Goal: Task Accomplishment & Management: Manage account settings

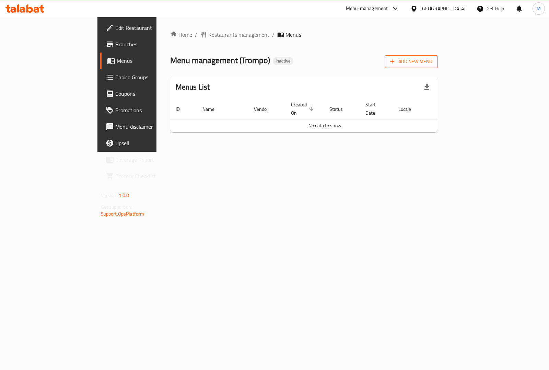
click at [396, 62] on icon "button" at bounding box center [392, 61] width 7 height 7
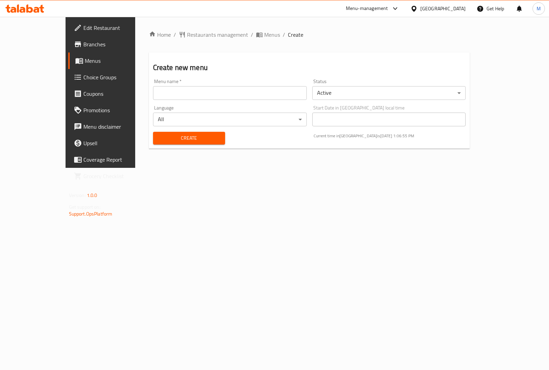
click at [195, 95] on input "text" at bounding box center [230, 93] width 154 height 14
type input "ب"
type input "f"
type input "First Menu"
click at [191, 136] on span "Create" at bounding box center [189, 138] width 61 height 9
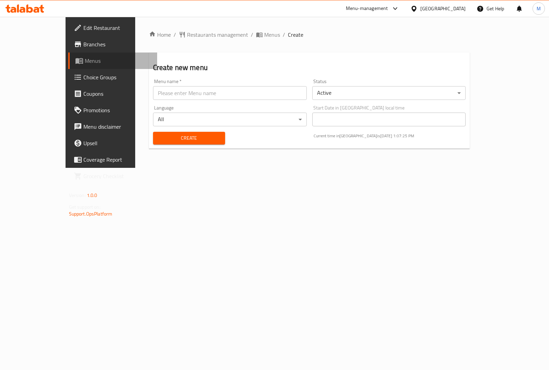
click at [85, 62] on span "Menus" at bounding box center [118, 61] width 67 height 8
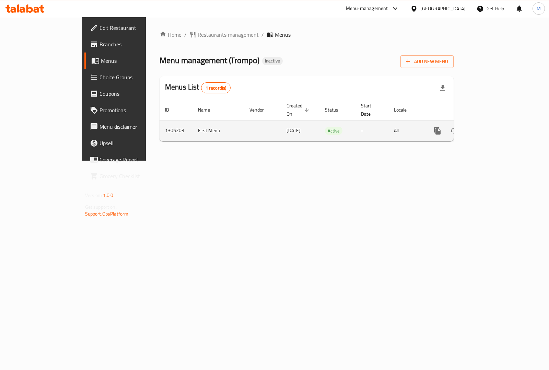
drag, startPoint x: 179, startPoint y: 129, endPoint x: 397, endPoint y: 125, distance: 218.6
click at [398, 125] on tr "1305203 First Menu [DATE] Active - All" at bounding box center [330, 130] width 341 height 21
click at [491, 127] on icon "enhanced table" at bounding box center [487, 131] width 8 height 8
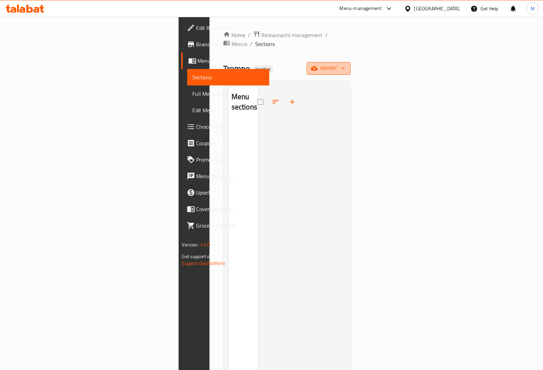
click at [345, 64] on span "import" at bounding box center [328, 68] width 33 height 9
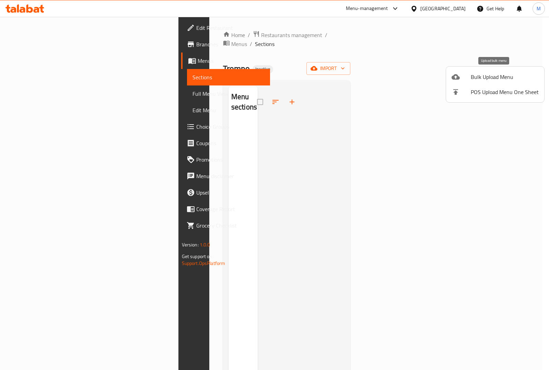
click at [483, 75] on span "Bulk Upload Menu" at bounding box center [505, 77] width 68 height 8
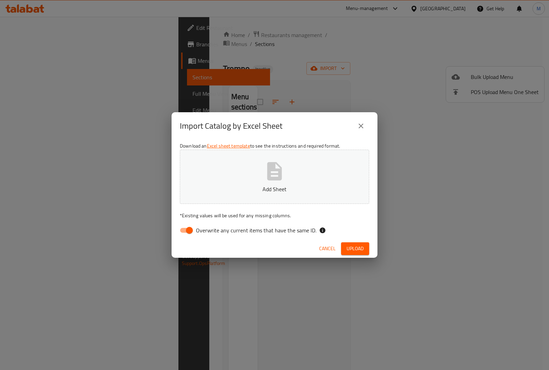
click at [186, 231] on input "Overwrite any current items that have the same ID." at bounding box center [189, 230] width 39 height 13
checkbox input "false"
click at [276, 177] on icon "button" at bounding box center [275, 171] width 22 height 22
click at [362, 246] on span "Upload" at bounding box center [355, 248] width 17 height 9
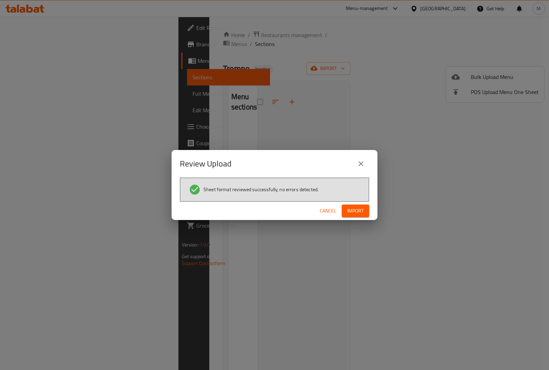
click at [352, 213] on span "Import" at bounding box center [355, 211] width 16 height 9
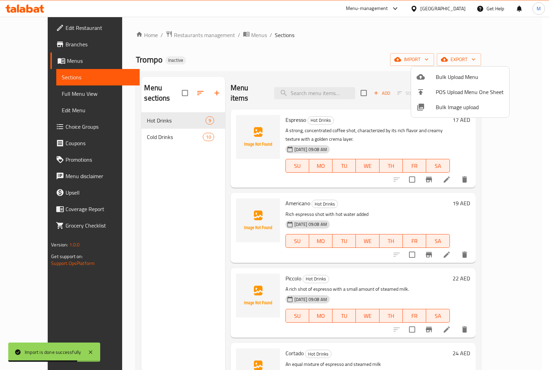
click at [373, 57] on div at bounding box center [274, 185] width 549 height 370
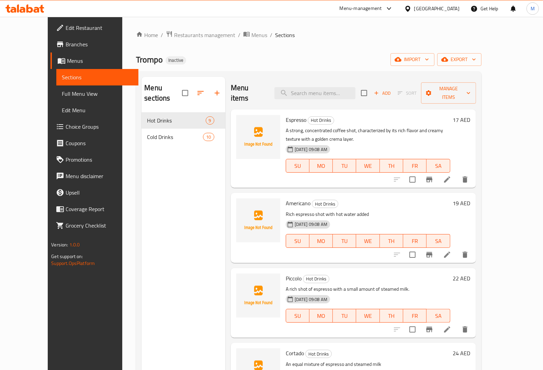
click at [360, 142] on div "[DATE] 09:08 AM SU MO TU WE TH FR SA" at bounding box center [368, 160] width 170 height 37
click at [451, 175] on icon at bounding box center [447, 179] width 8 height 8
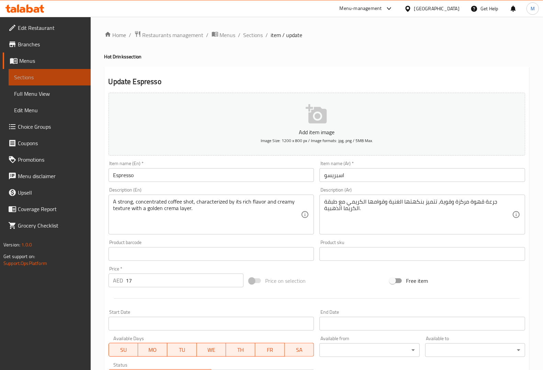
click at [50, 72] on link "Sections" at bounding box center [50, 77] width 82 height 16
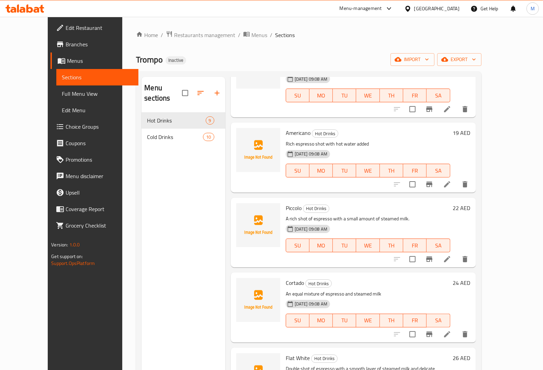
scroll to position [86, 0]
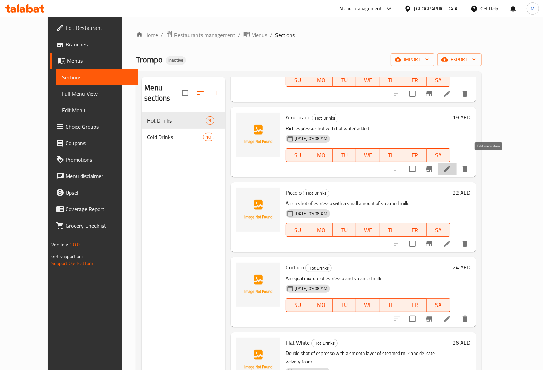
click at [450, 166] on icon at bounding box center [447, 169] width 6 height 6
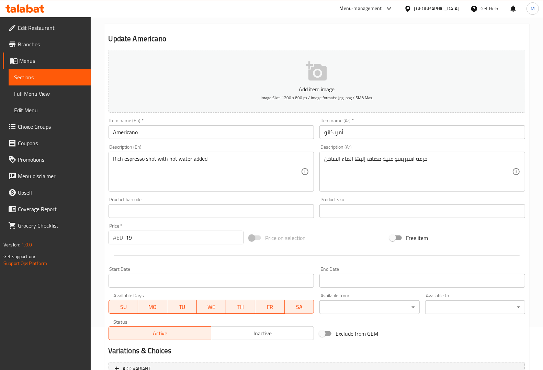
scroll to position [86, 0]
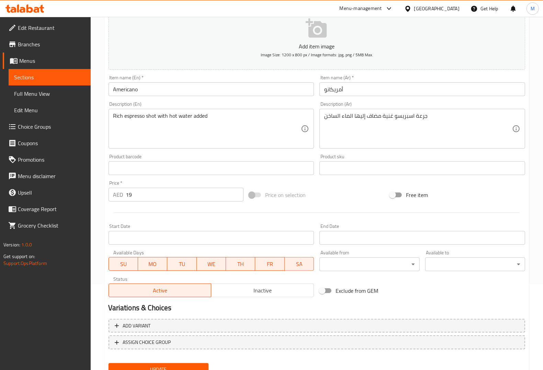
click at [42, 74] on span "Sections" at bounding box center [49, 77] width 71 height 8
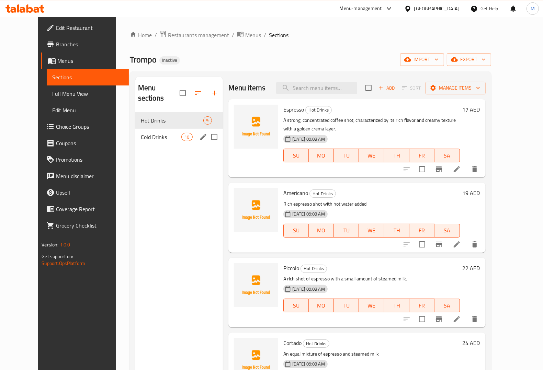
drag, startPoint x: 132, startPoint y: 127, endPoint x: 140, endPoint y: 133, distance: 9.3
click at [141, 133] on span "Cold Drinks" at bounding box center [161, 137] width 41 height 8
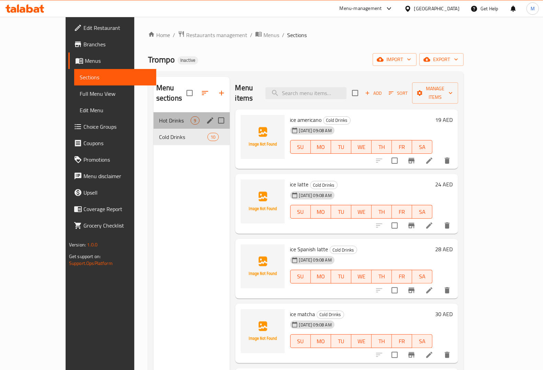
click at [153, 112] on div "Hot Drinks 9" at bounding box center [191, 120] width 76 height 16
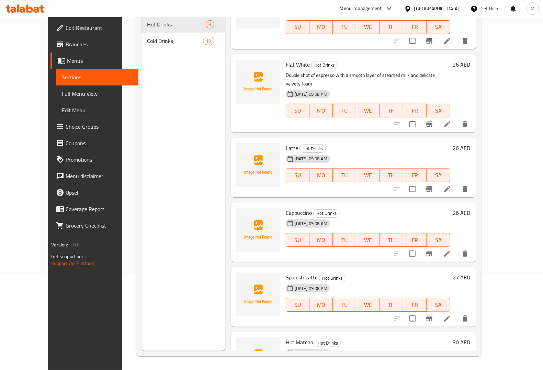
scroll to position [289, 0]
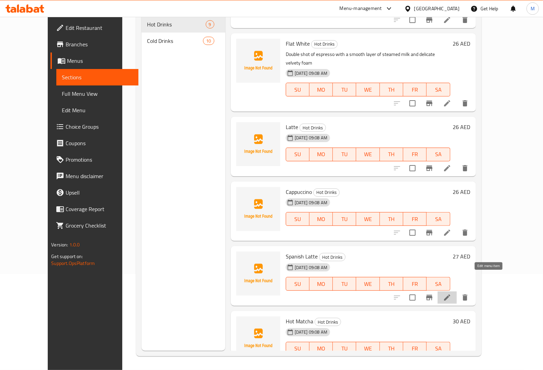
click at [451, 293] on icon at bounding box center [447, 297] width 8 height 8
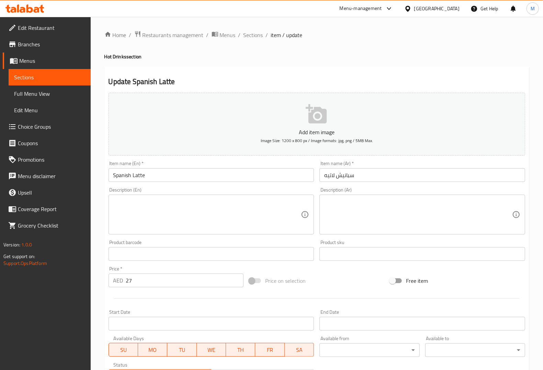
click at [49, 75] on span "Sections" at bounding box center [49, 77] width 71 height 8
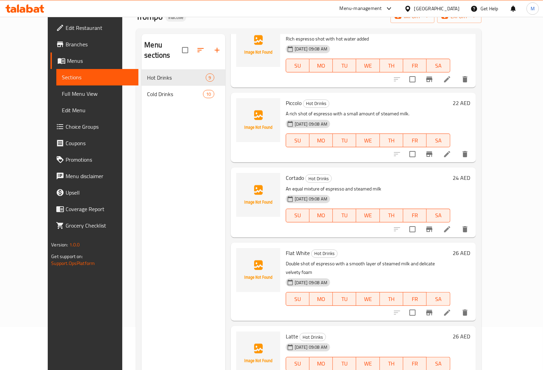
scroll to position [129, 0]
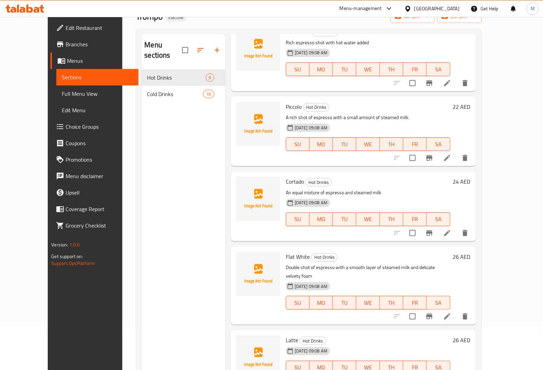
click at [62, 96] on span "Full Menu View" at bounding box center [97, 94] width 71 height 8
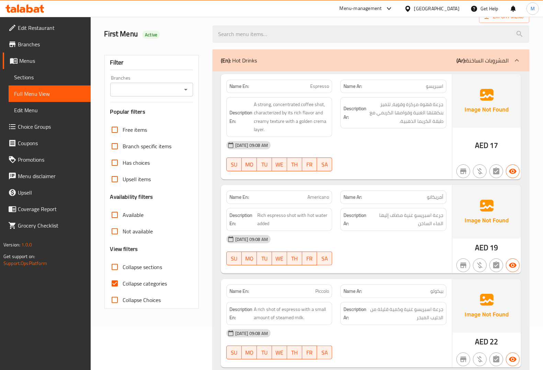
click at [144, 283] on span "Collapse categories" at bounding box center [145, 283] width 44 height 8
click at [123, 283] on input "Collapse categories" at bounding box center [114, 283] width 16 height 16
checkbox input "false"
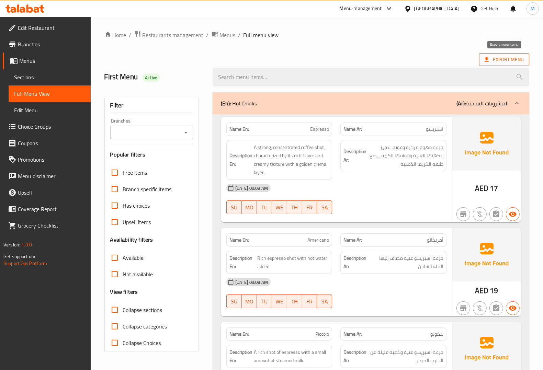
click at [492, 61] on span "Export Menu" at bounding box center [503, 59] width 39 height 9
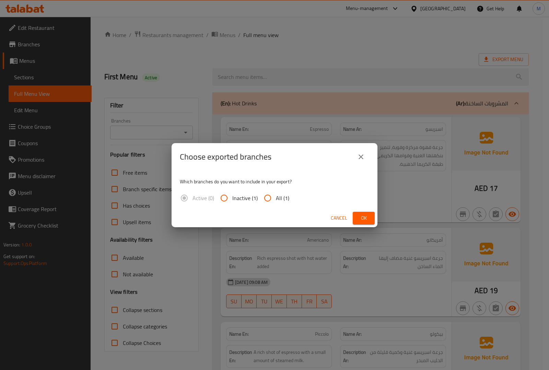
click at [264, 199] on input "All (1)" at bounding box center [267, 198] width 16 height 16
radio input "true"
click at [359, 216] on span "Ok" at bounding box center [363, 218] width 11 height 9
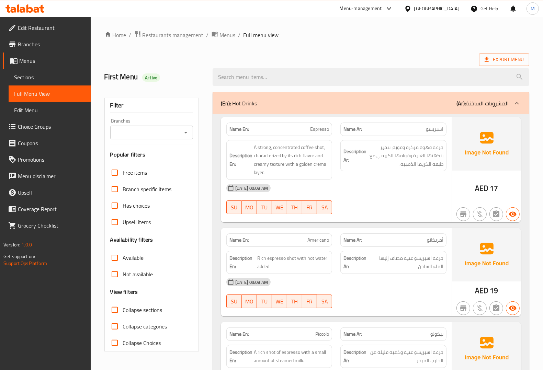
click at [321, 54] on div "Export Menu" at bounding box center [316, 59] width 424 height 13
